Goal: Check status: Check status

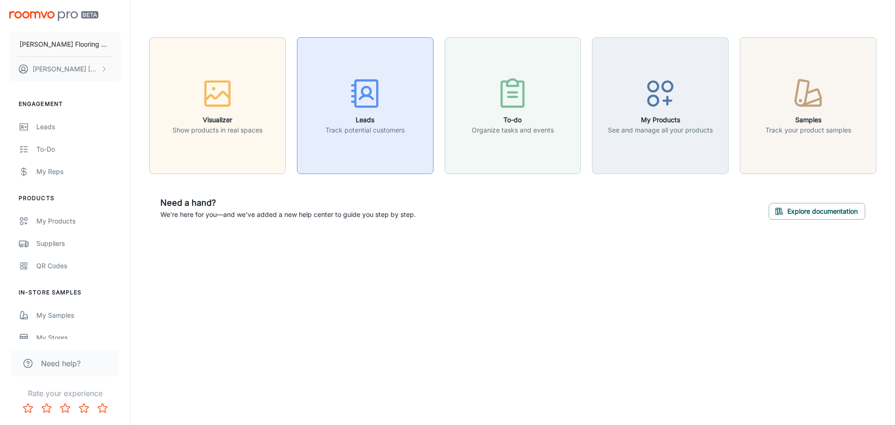
click at [340, 107] on div "button" at bounding box center [364, 95] width 79 height 39
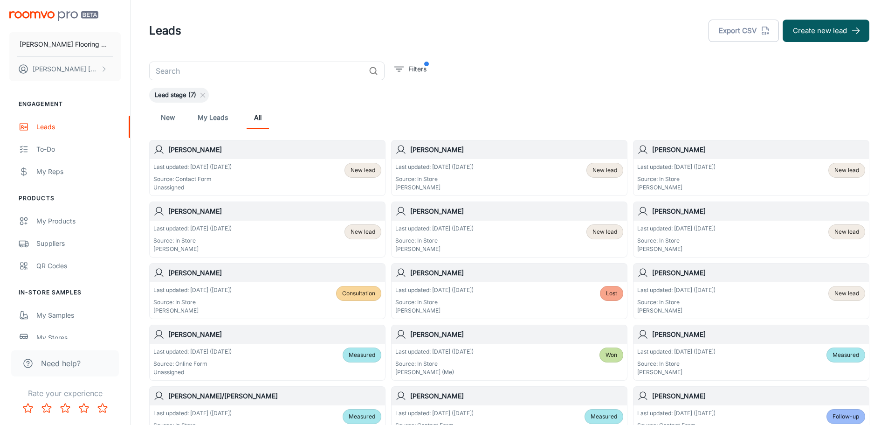
click at [674, 358] on div "Last updated: [DATE] ([DATE]) Source: In Store [PERSON_NAME]" at bounding box center [676, 361] width 78 height 29
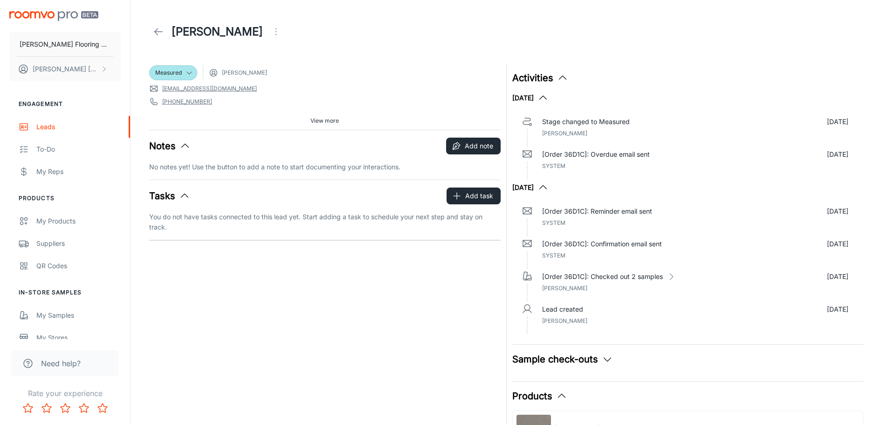
click at [333, 118] on span "View more" at bounding box center [324, 121] width 28 height 8
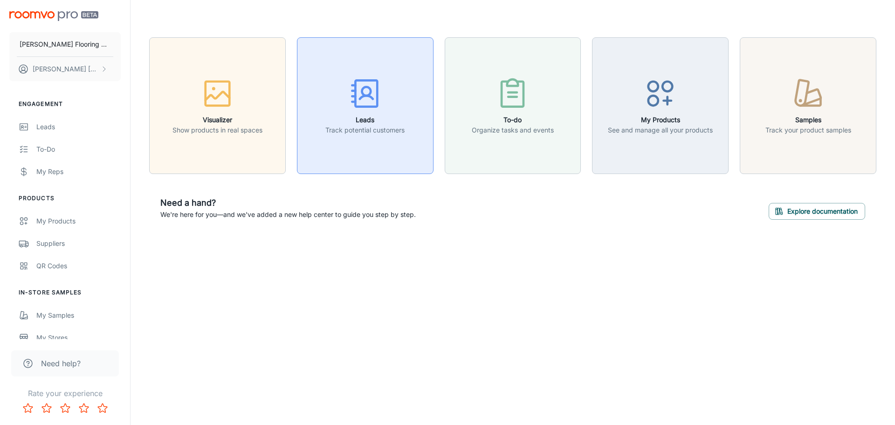
drag, startPoint x: 0, startPoint y: 0, endPoint x: 393, endPoint y: 161, distance: 425.0
click at [393, 161] on button "Leads Track potential customers" at bounding box center [365, 105] width 137 height 137
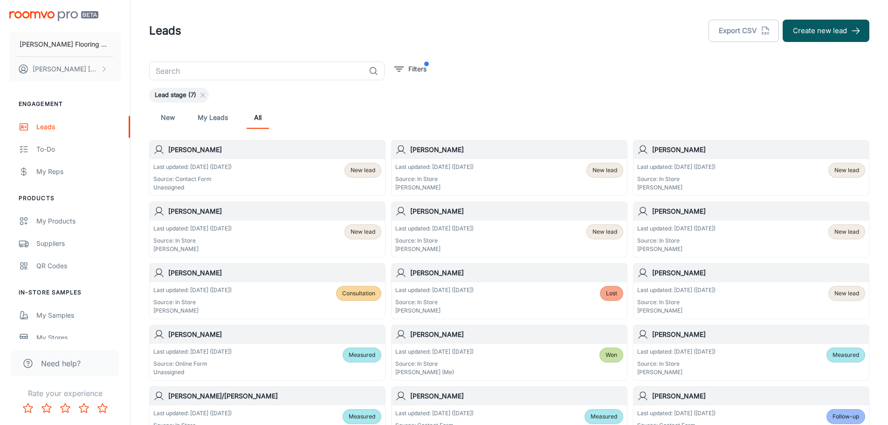
click at [444, 167] on p "Last updated: [DATE] ([DATE])" at bounding box center [434, 167] width 78 height 8
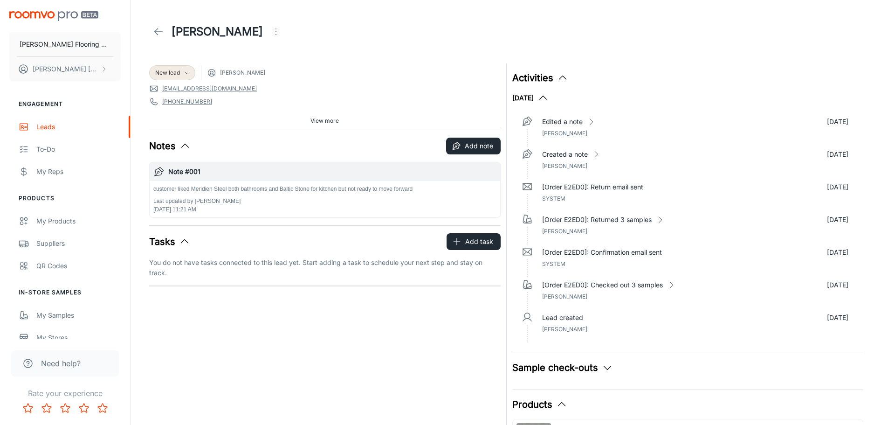
click at [322, 116] on button "View more" at bounding box center [325, 121] width 36 height 14
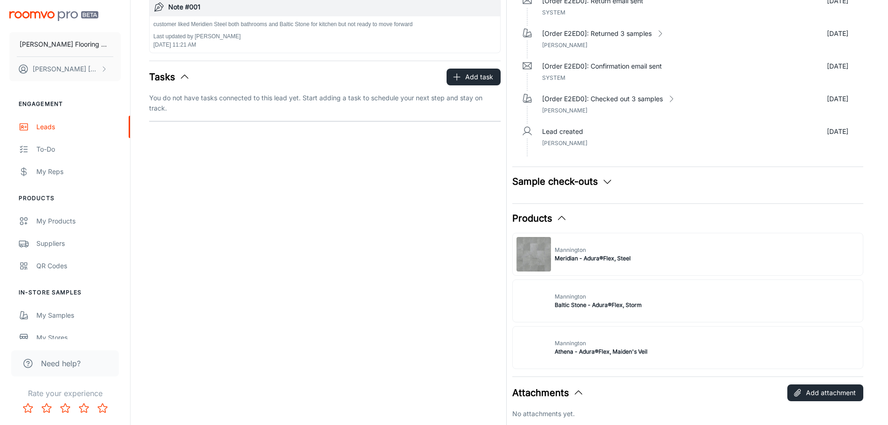
scroll to position [186, 0]
click at [605, 181] on icon "button" at bounding box center [607, 180] width 11 height 11
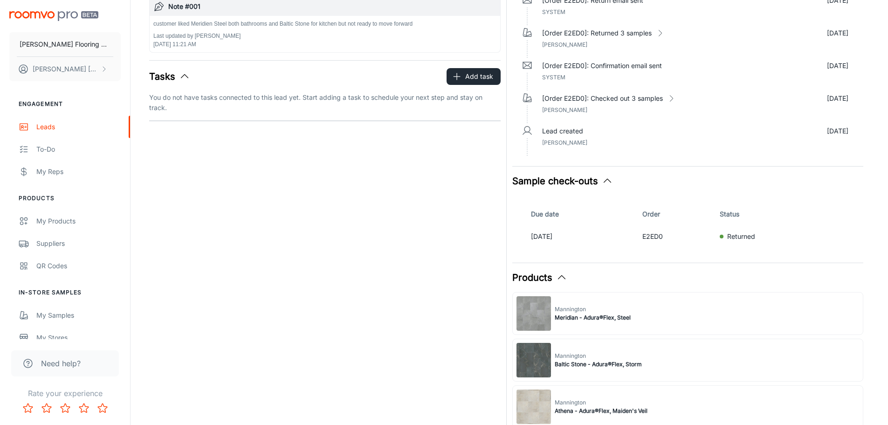
click at [606, 180] on icon "button" at bounding box center [607, 180] width 11 height 11
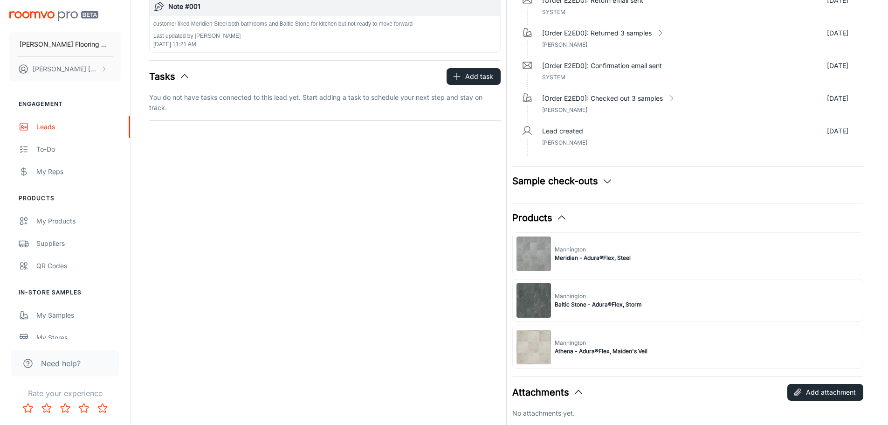
click at [606, 180] on icon "button" at bounding box center [607, 180] width 11 height 11
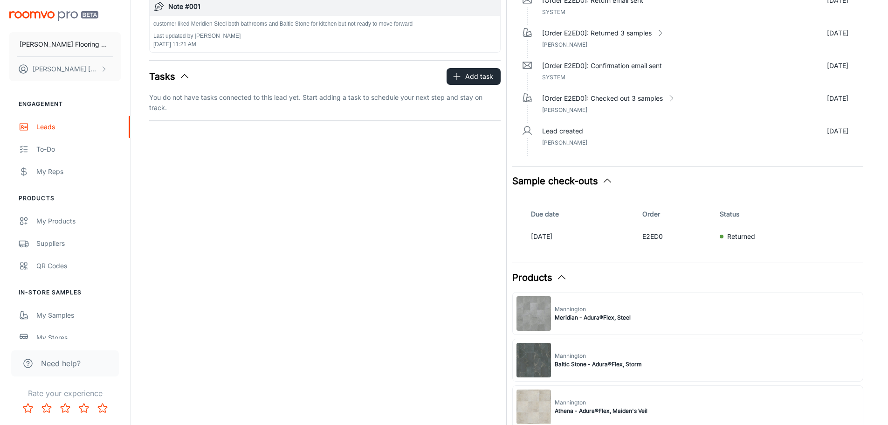
click at [606, 180] on icon "button" at bounding box center [607, 180] width 11 height 11
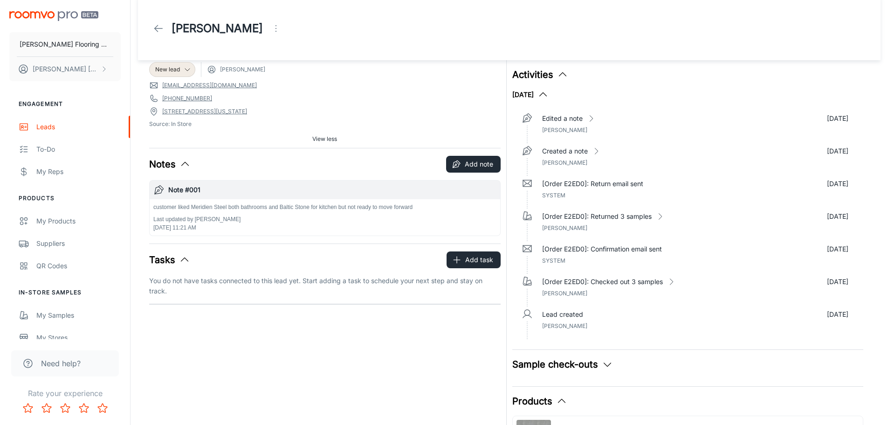
scroll to position [0, 0]
